Goal: Check status: Check status

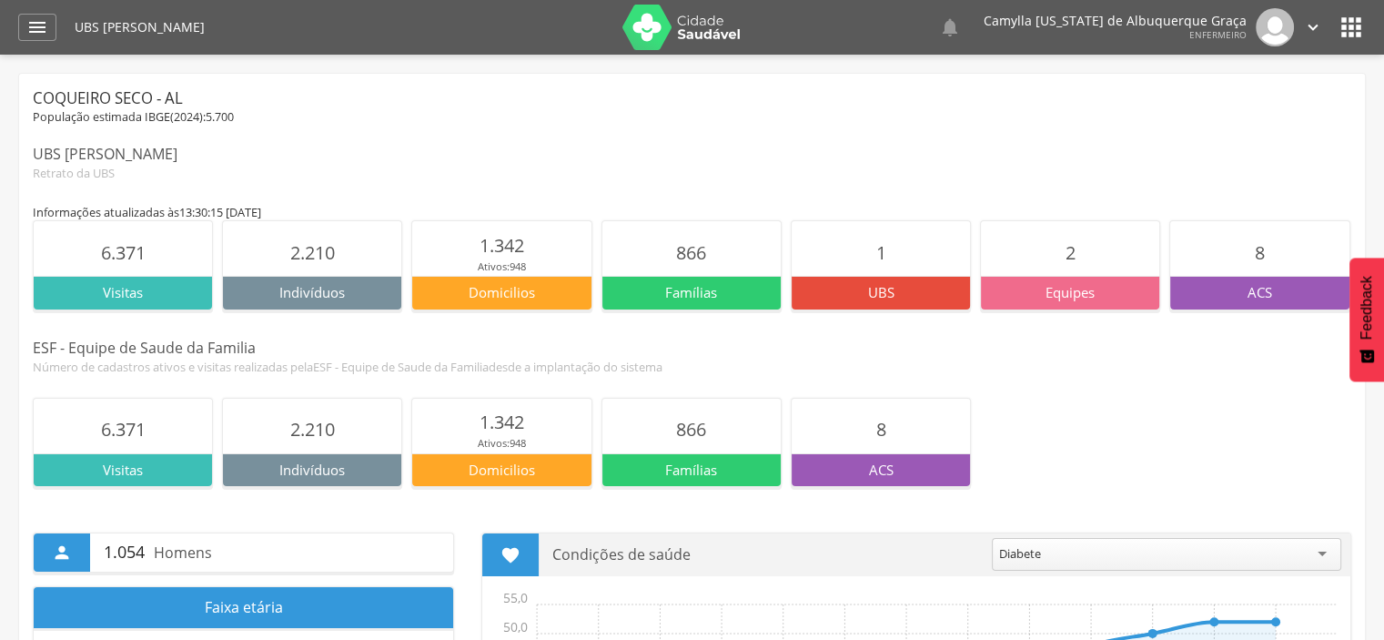
click at [658, 24] on img at bounding box center [681, 27] width 118 height 45
click at [47, 23] on icon "" at bounding box center [37, 27] width 22 height 22
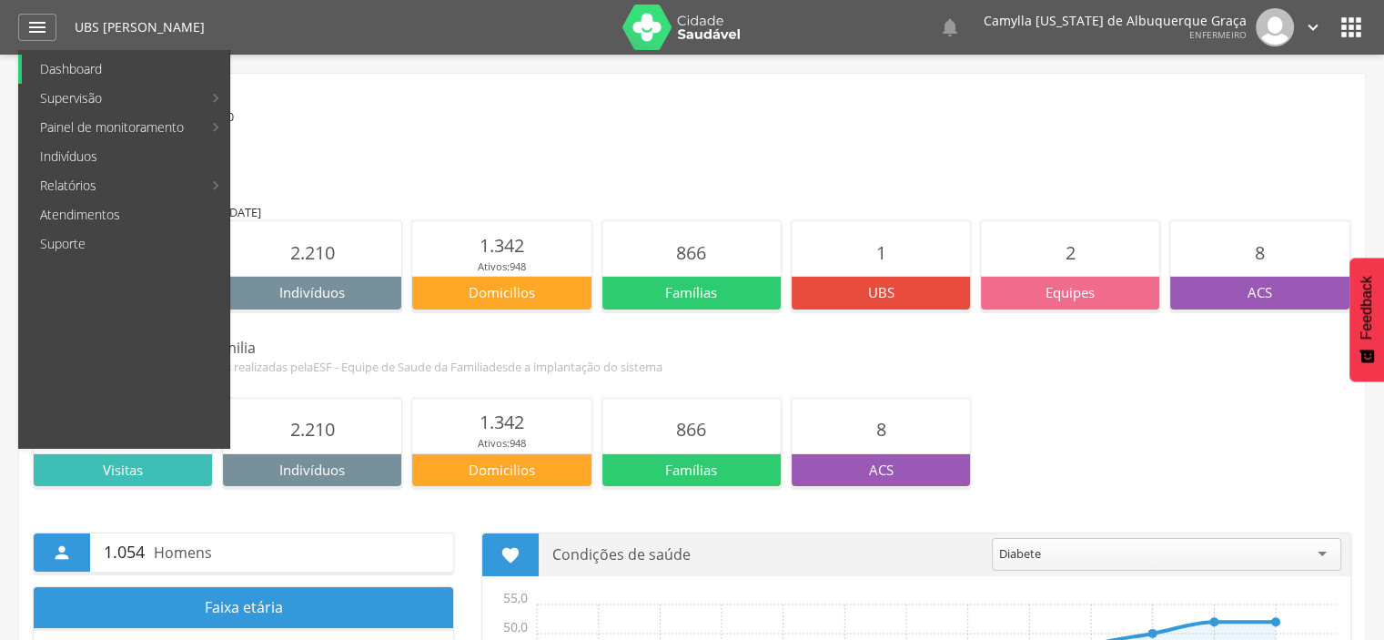
click at [75, 68] on link "Dashboard" at bounding box center [125, 69] width 207 height 29
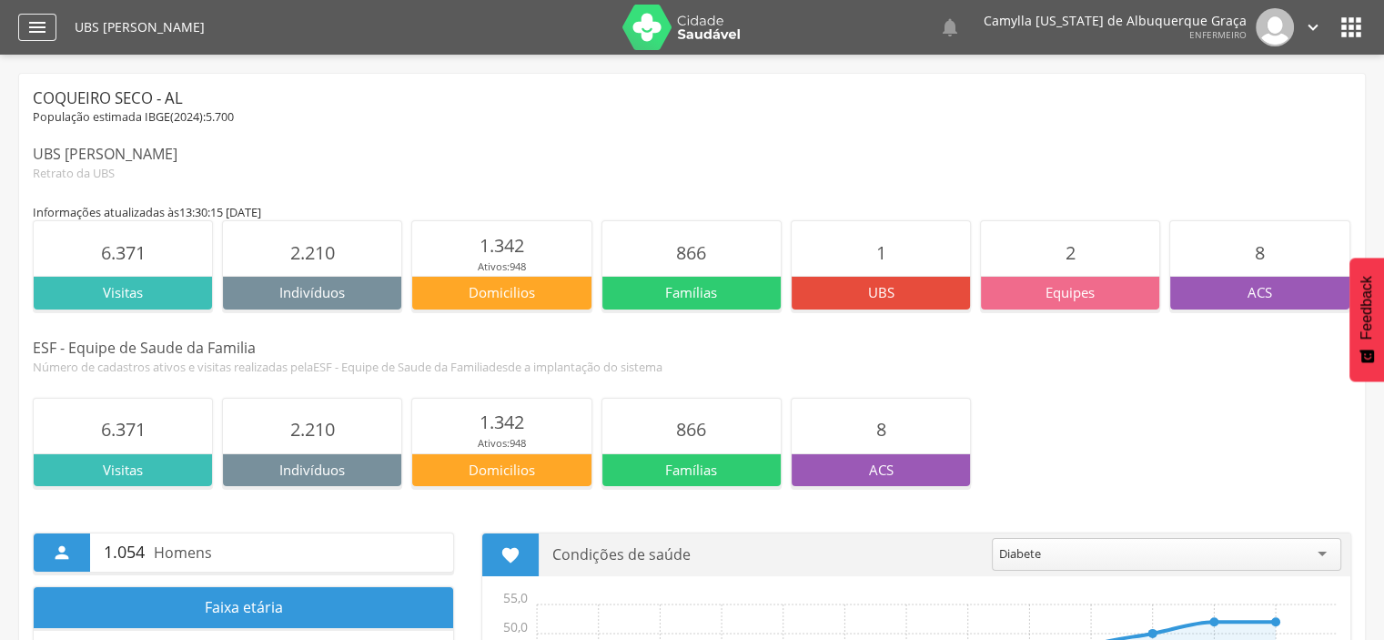
click at [46, 23] on icon "" at bounding box center [37, 27] width 22 height 22
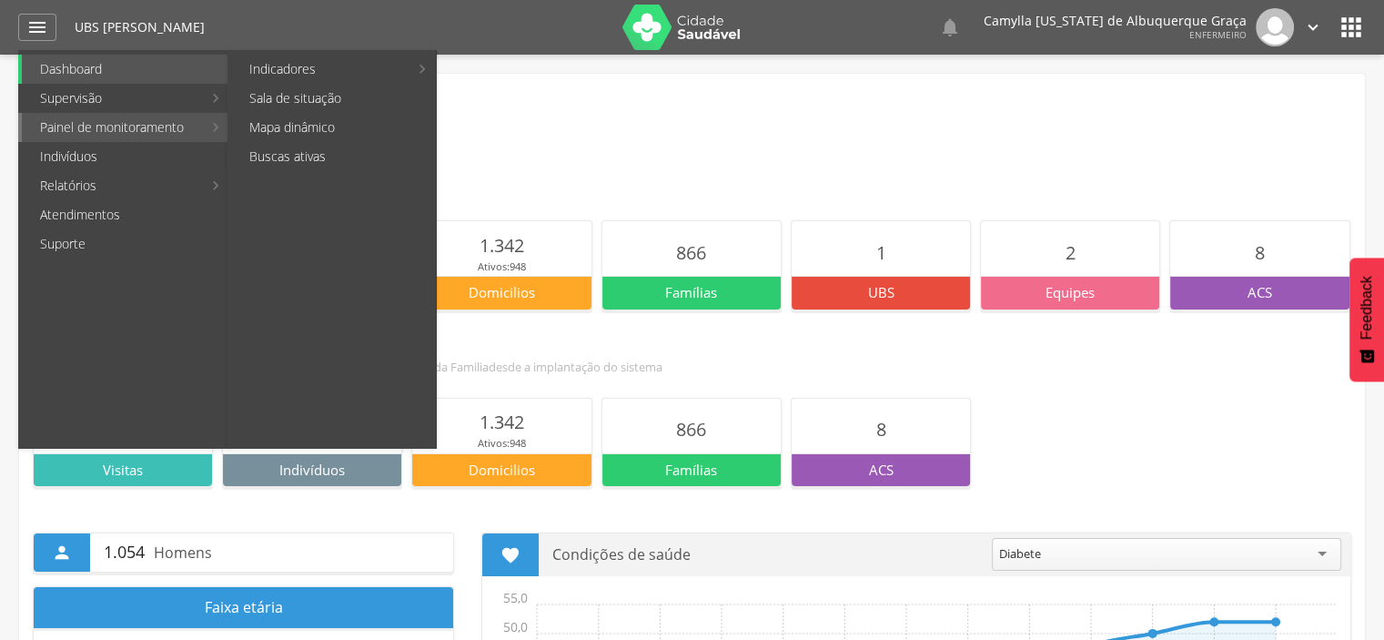
click at [134, 123] on link "Painel de monitoramento" at bounding box center [112, 127] width 180 height 29
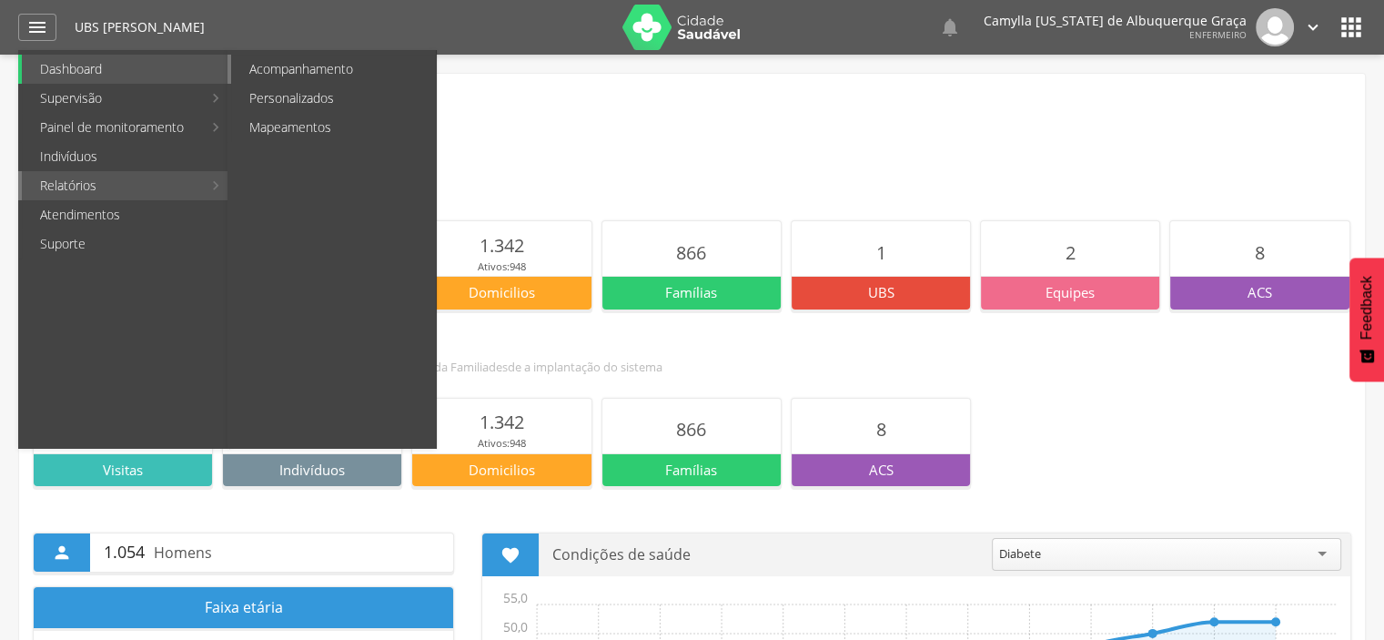
click at [323, 61] on link "Acompanhamento" at bounding box center [333, 69] width 205 height 29
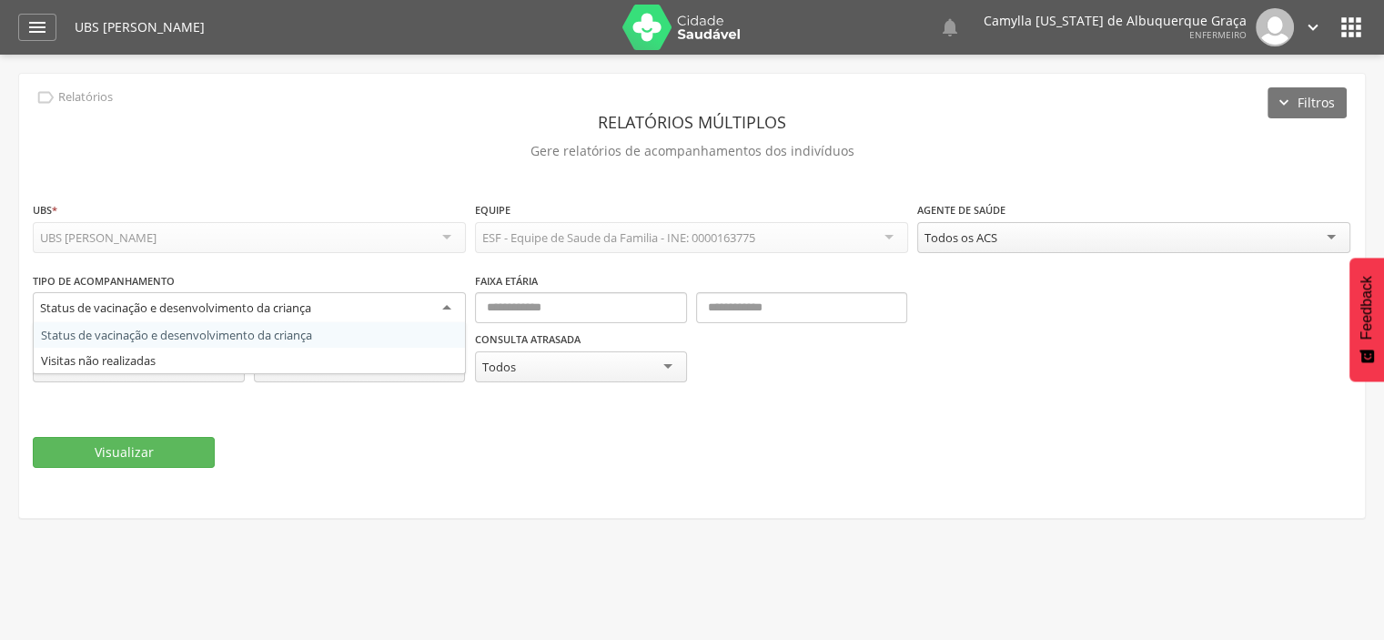
click at [450, 306] on div "Status de vacinação e desenvolvimento da criança" at bounding box center [249, 308] width 433 height 33
click at [439, 277] on div "**********" at bounding box center [249, 300] width 433 height 59
click at [450, 300] on div "Status de vacinação e desenvolvimento da criança" at bounding box center [249, 308] width 433 height 33
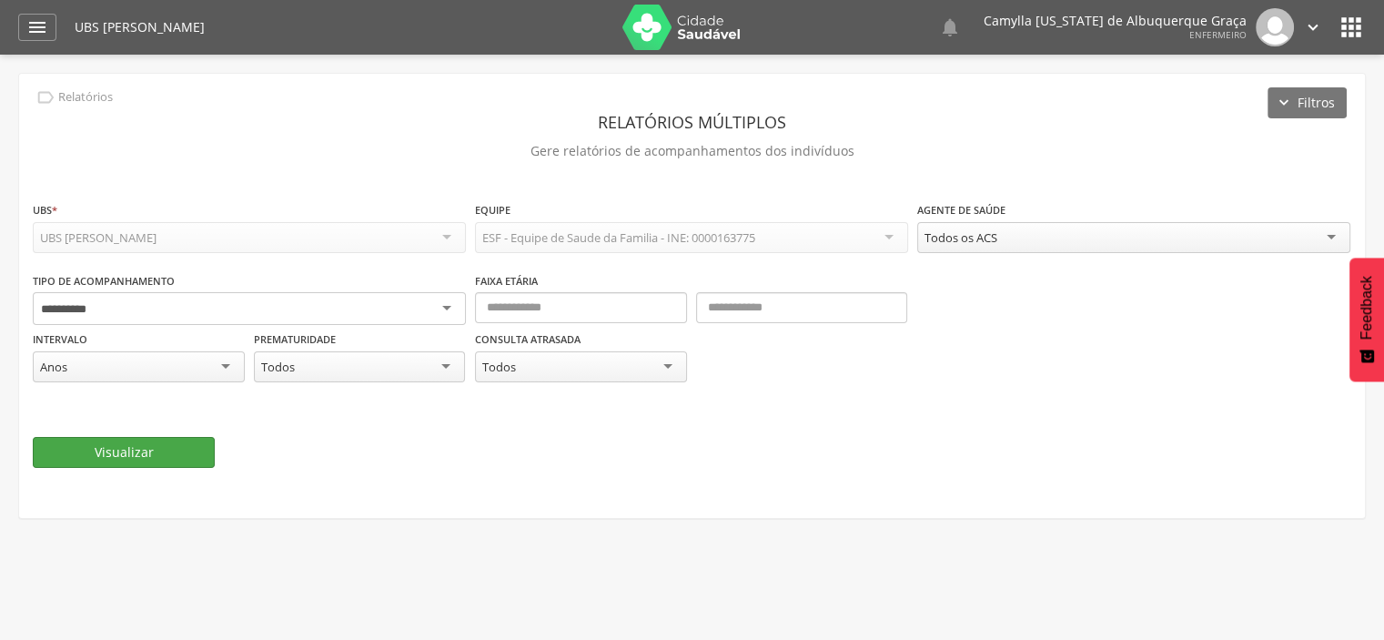
type input "**********"
click at [160, 451] on button "Visualizar" at bounding box center [124, 452] width 182 height 31
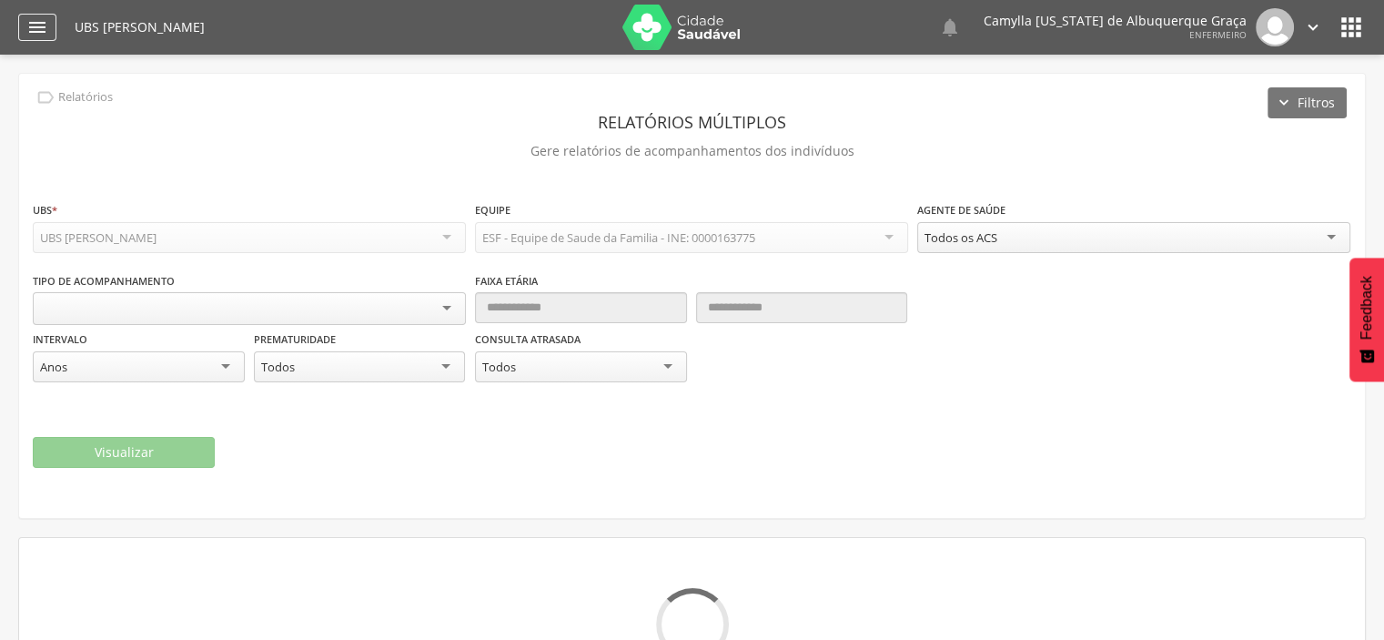
click at [35, 19] on icon "" at bounding box center [37, 27] width 22 height 22
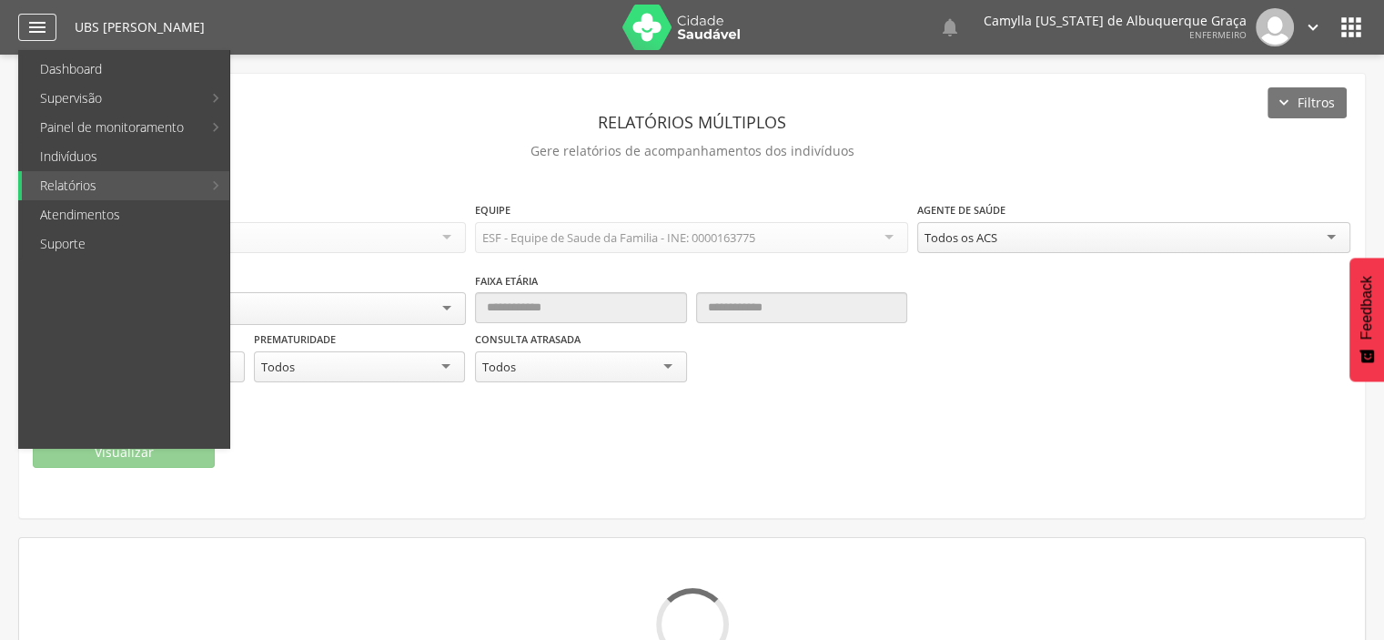
click at [44, 26] on icon "" at bounding box center [37, 27] width 22 height 22
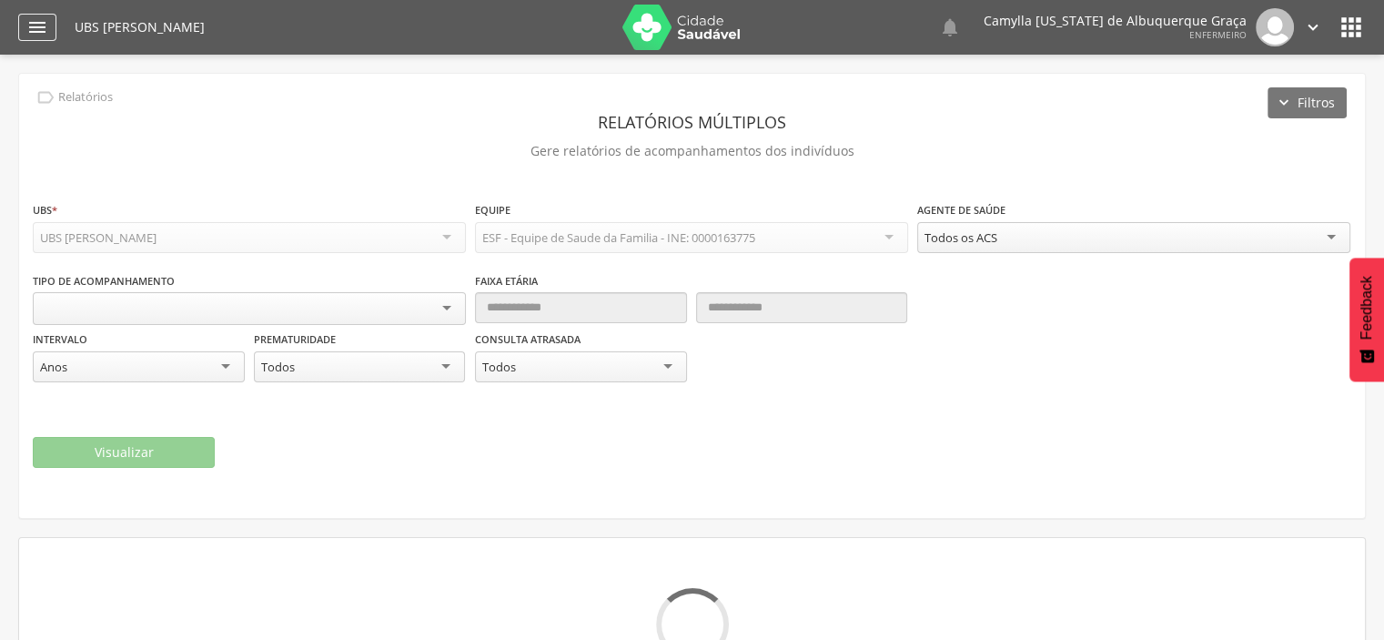
click at [44, 26] on icon "" at bounding box center [37, 27] width 22 height 22
